Goal: Information Seeking & Learning: Learn about a topic

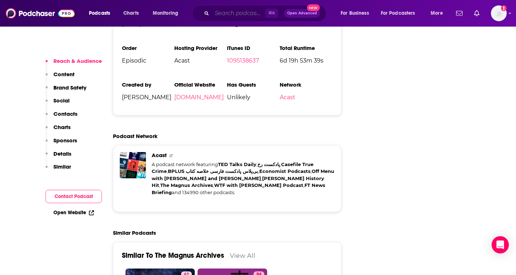
click at [235, 18] on input "Search podcasts, credits, & more..." at bounding box center [238, 13] width 53 height 11
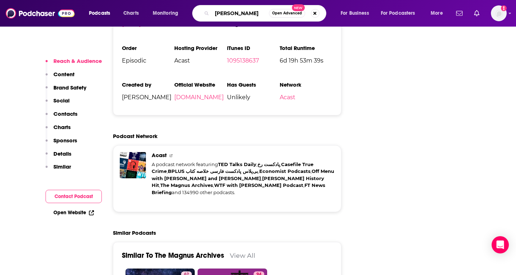
type input "[PERSON_NAME]"
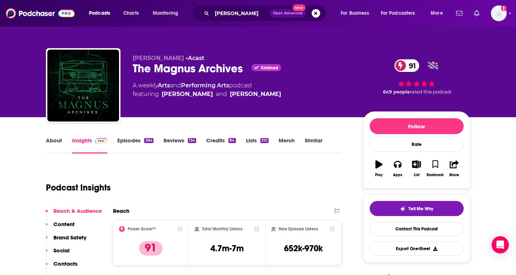
scroll to position [13, 0]
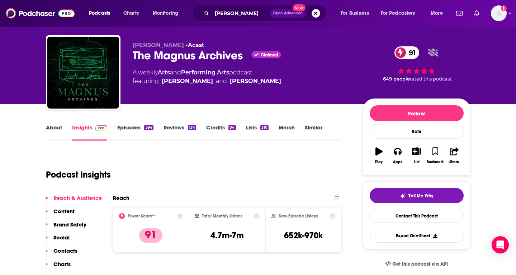
click at [143, 133] on link "Episodes 394" at bounding box center [135, 132] width 36 height 17
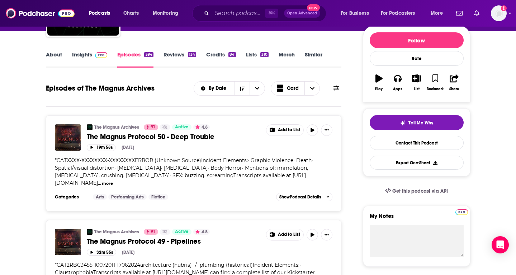
scroll to position [86, 0]
click at [241, 90] on icon "Sort Direction" at bounding box center [242, 88] width 5 height 4
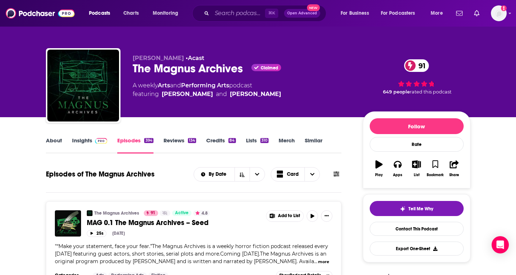
scroll to position [0, 0]
click at [94, 145] on link "Insights" at bounding box center [90, 145] width 36 height 17
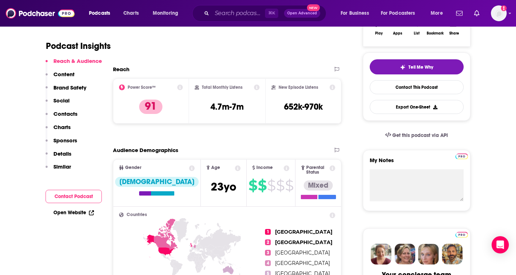
scroll to position [137, 0]
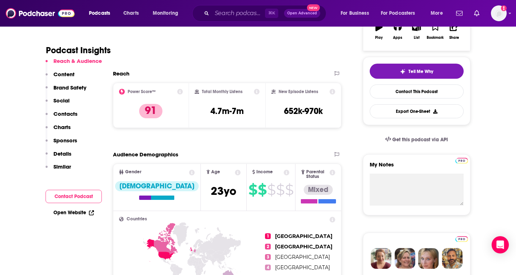
click at [258, 88] on div "Total Monthly Listens 4.7m-7m" at bounding box center [227, 105] width 76 height 45
click at [258, 89] on icon at bounding box center [257, 92] width 6 height 6
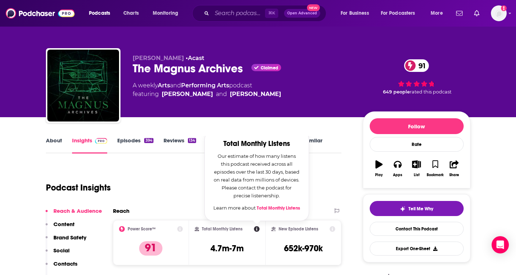
scroll to position [0, 0]
click at [167, 143] on link "Reviews 134" at bounding box center [180, 145] width 33 height 17
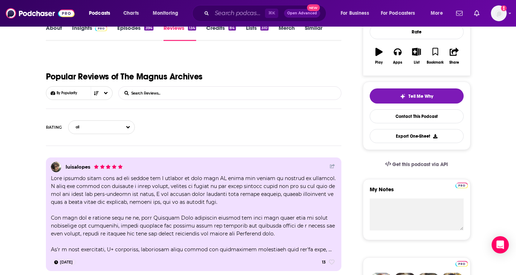
scroll to position [49, 0]
